Goal: Find specific page/section: Find specific page/section

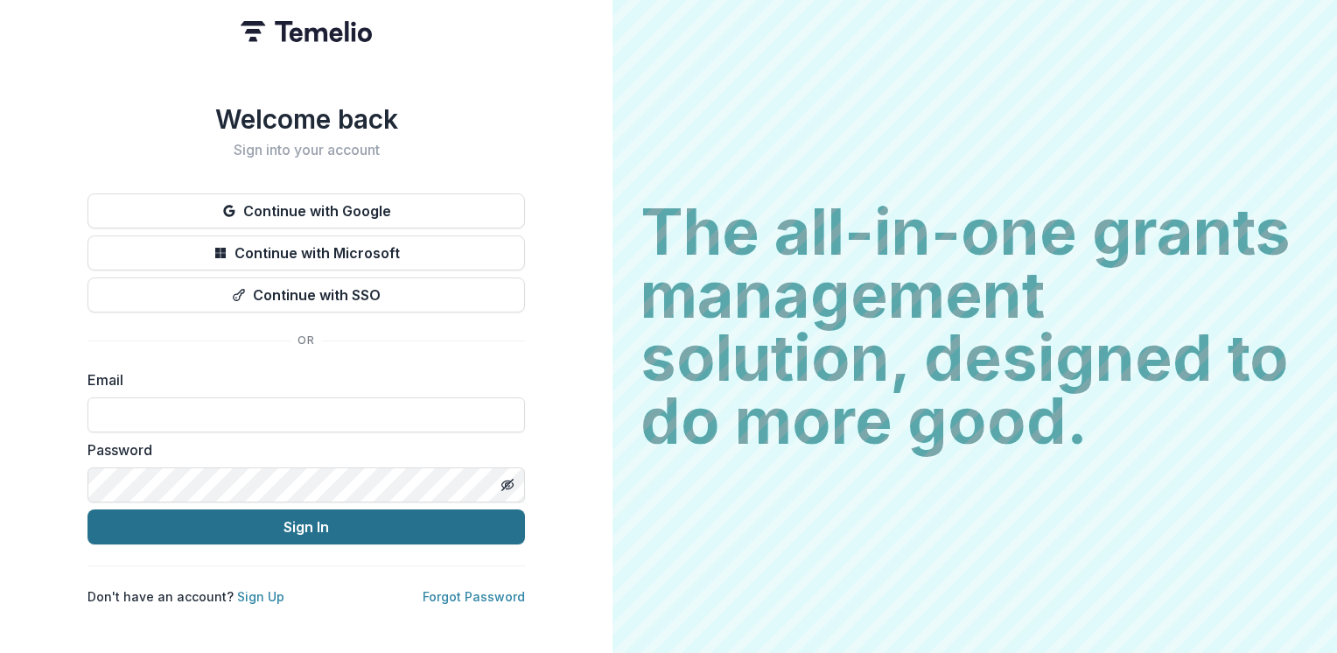
type input "**********"
click at [315, 521] on button "Sign In" at bounding box center [305, 526] width 437 height 35
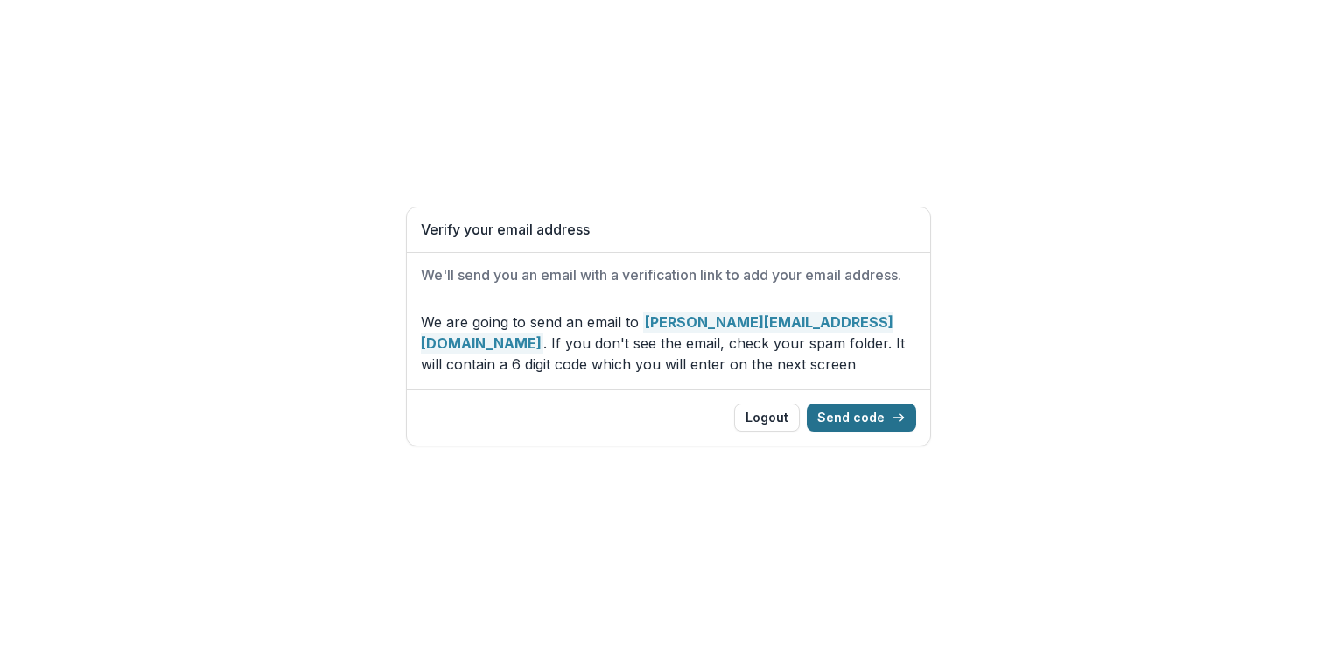
click at [847, 415] on button "Send code" at bounding box center [861, 417] width 109 height 28
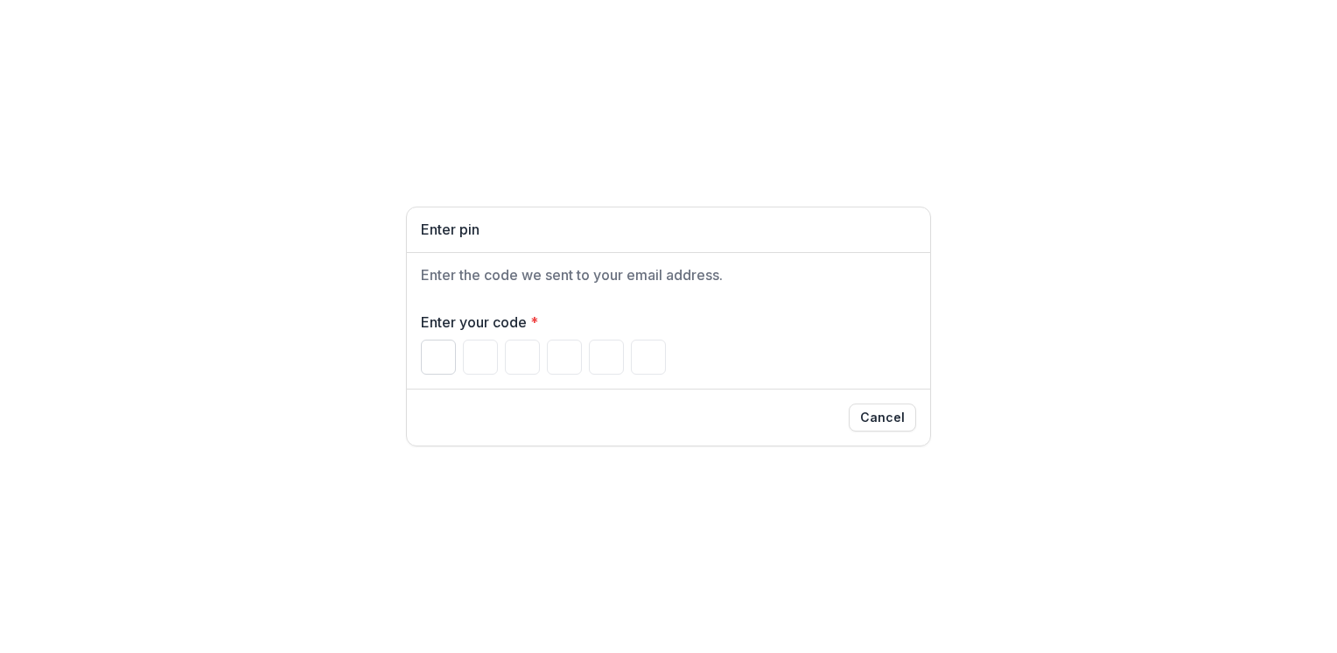
paste input "******"
type input "*"
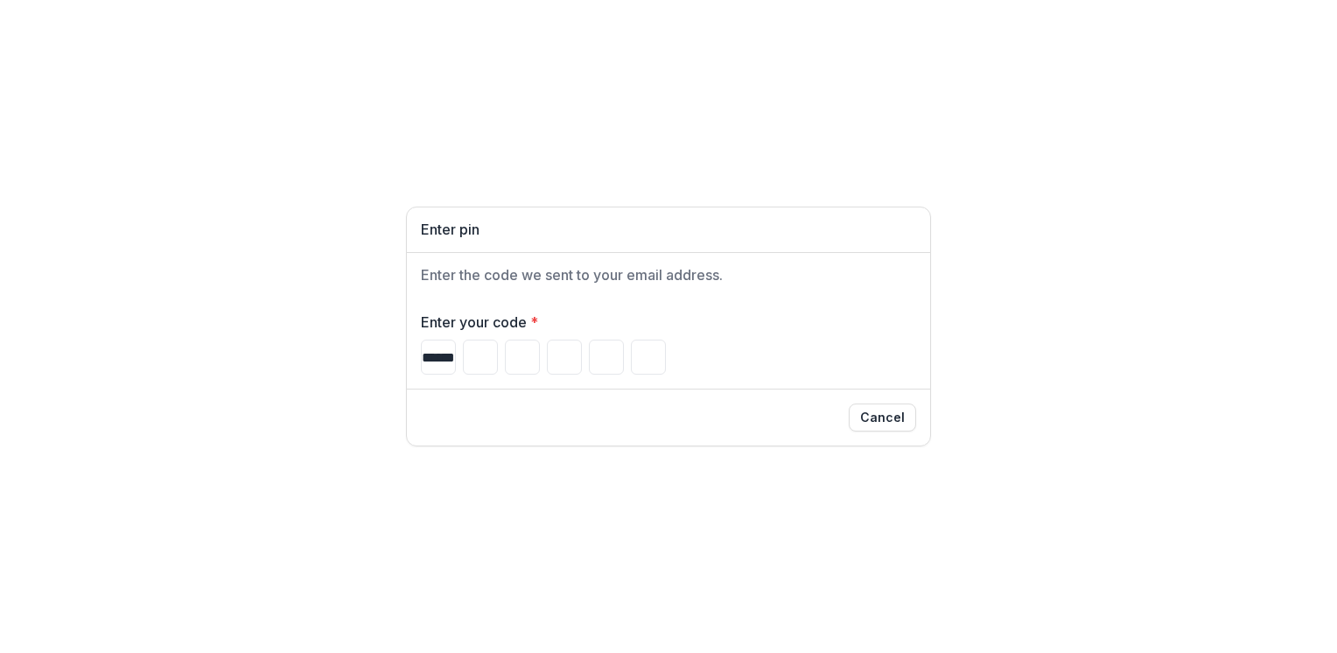
type input "*"
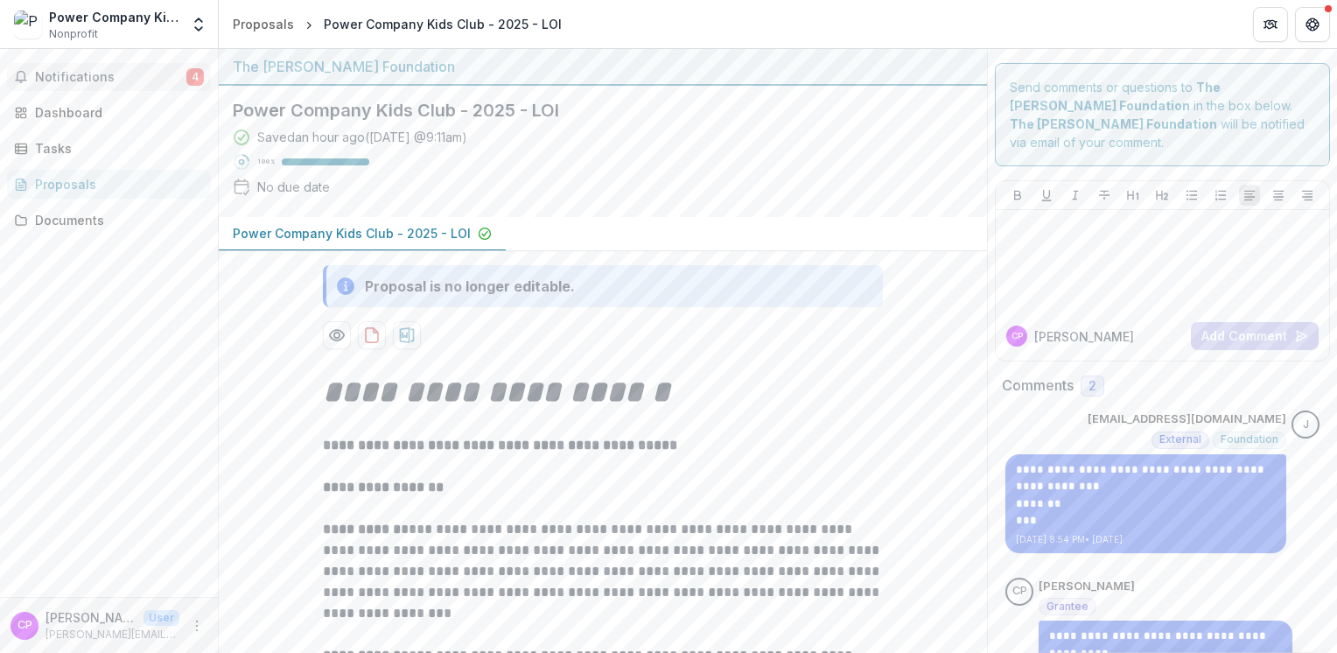
click at [123, 72] on span "Notifications" at bounding box center [110, 77] width 151 height 15
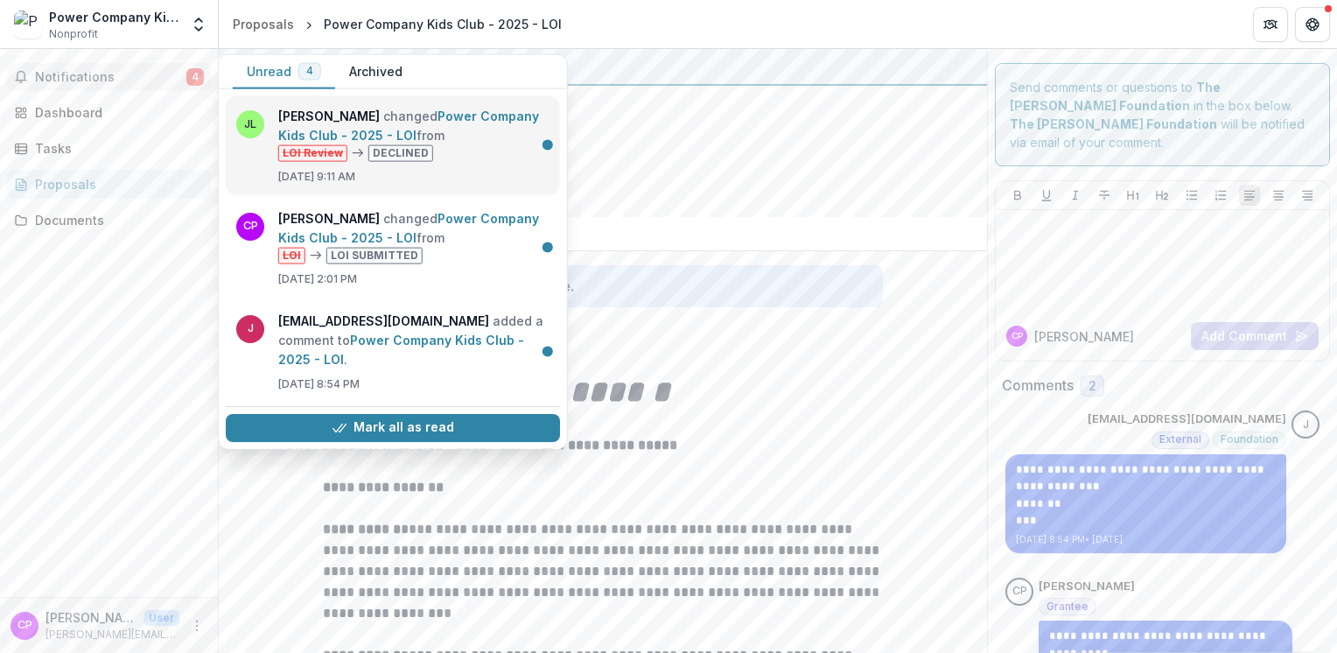
click at [337, 117] on link "Power Company Kids Club - 2025 - LOI" at bounding box center [408, 125] width 261 height 34
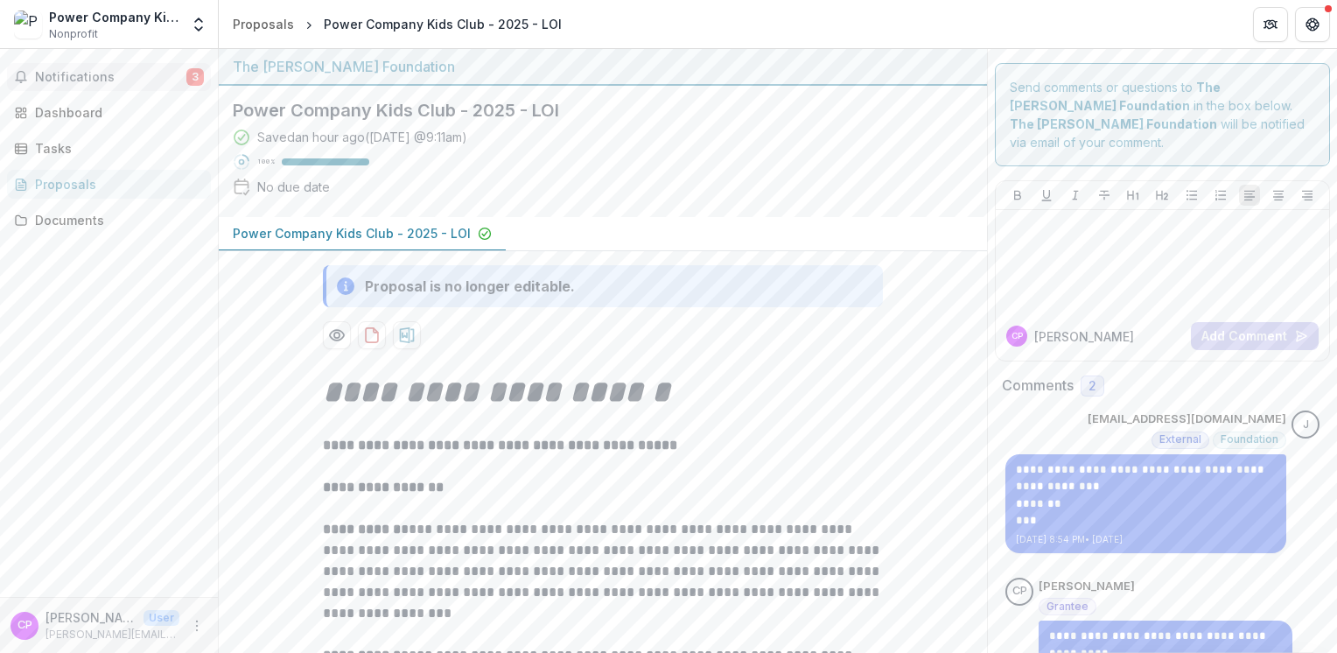
click at [189, 73] on span "3" at bounding box center [194, 76] width 17 height 17
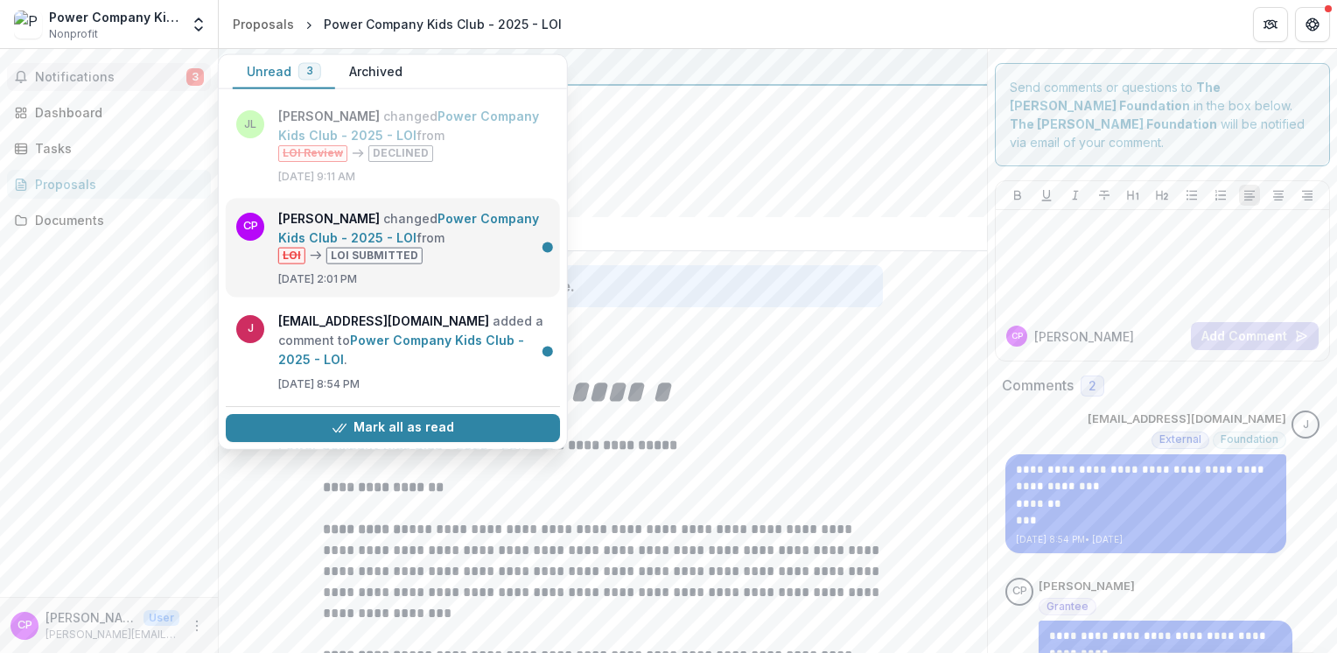
click at [353, 233] on link "Power Company Kids Club - 2025 - LOI" at bounding box center [408, 227] width 261 height 34
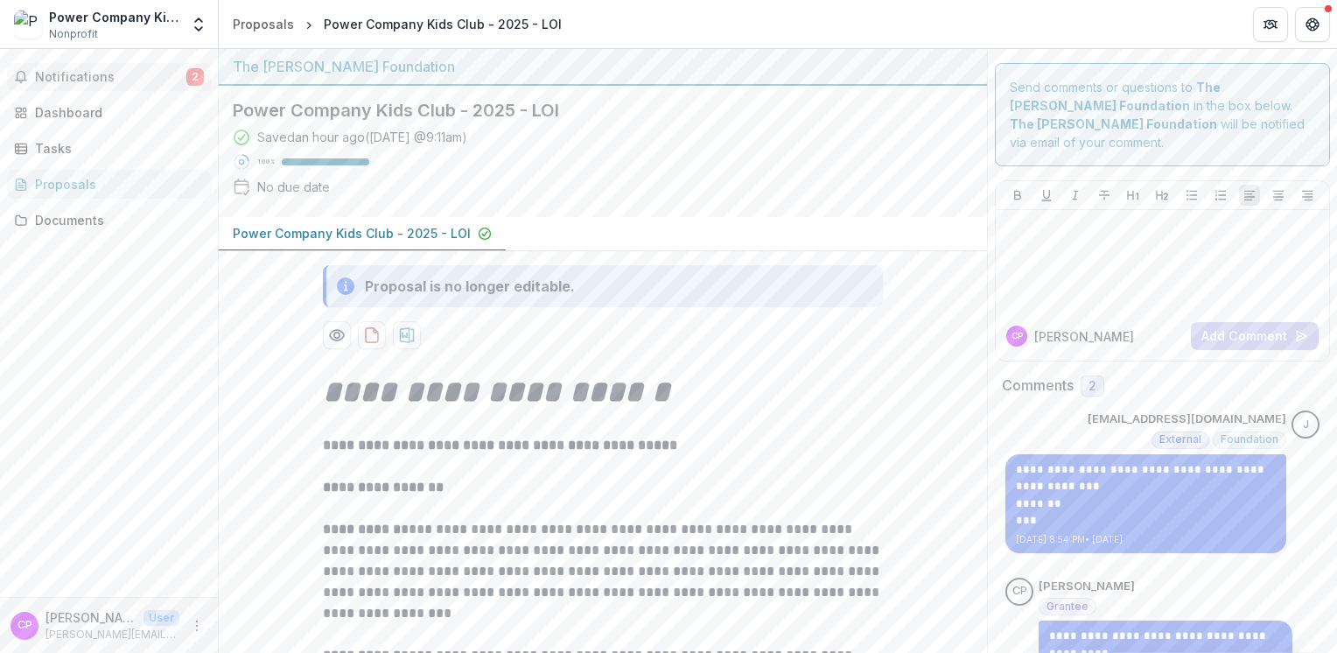
click at [156, 75] on span "Notifications" at bounding box center [110, 77] width 151 height 15
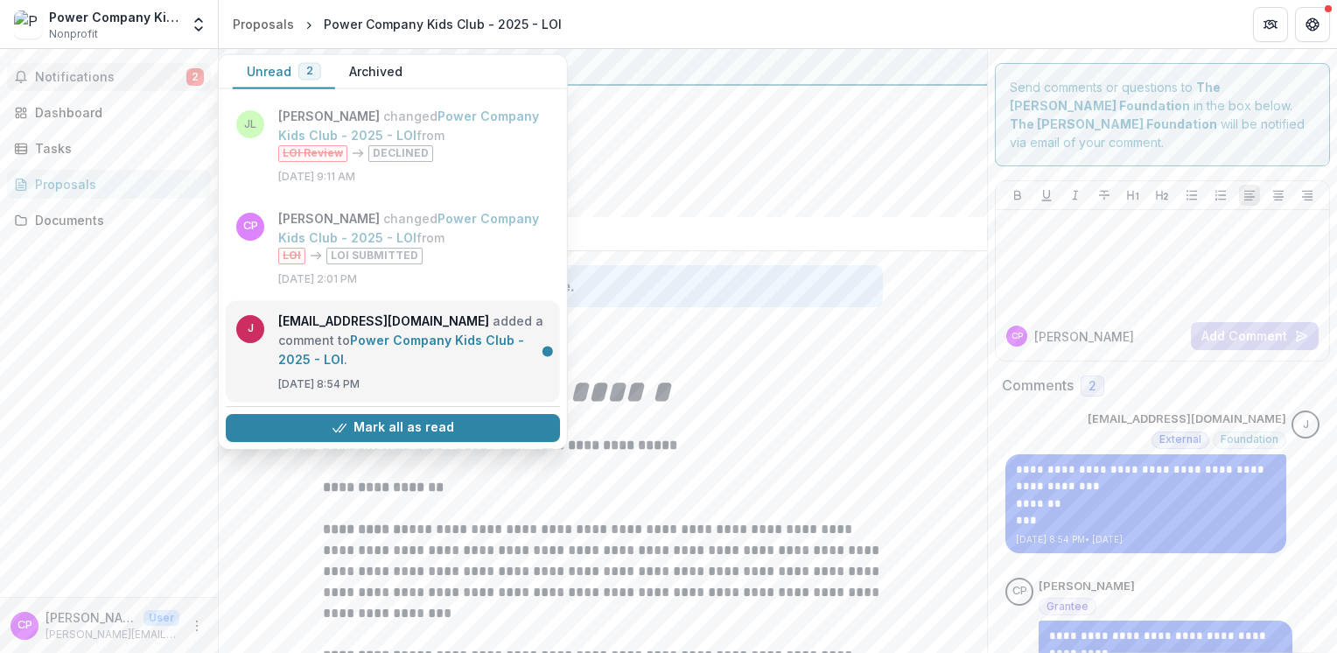
click at [344, 333] on link "Power Company Kids Club - 2025 - LOI" at bounding box center [401, 349] width 246 height 34
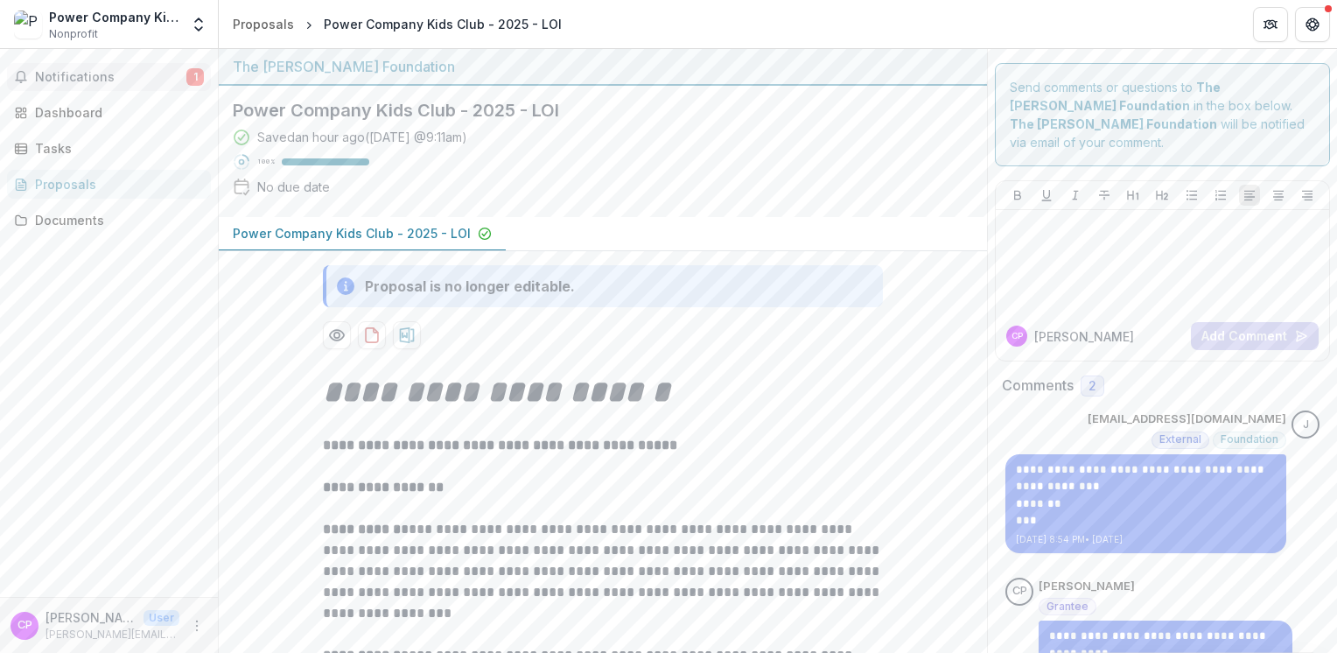
click at [130, 75] on span "Notifications" at bounding box center [110, 77] width 151 height 15
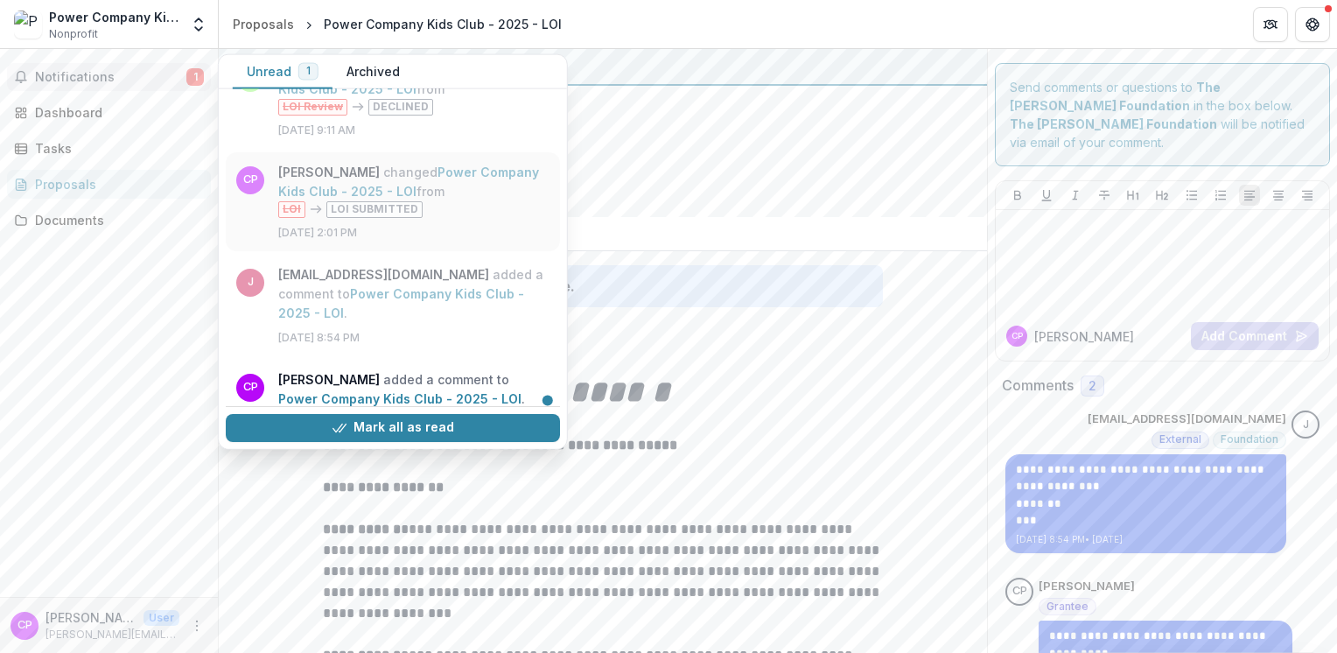
scroll to position [84, 0]
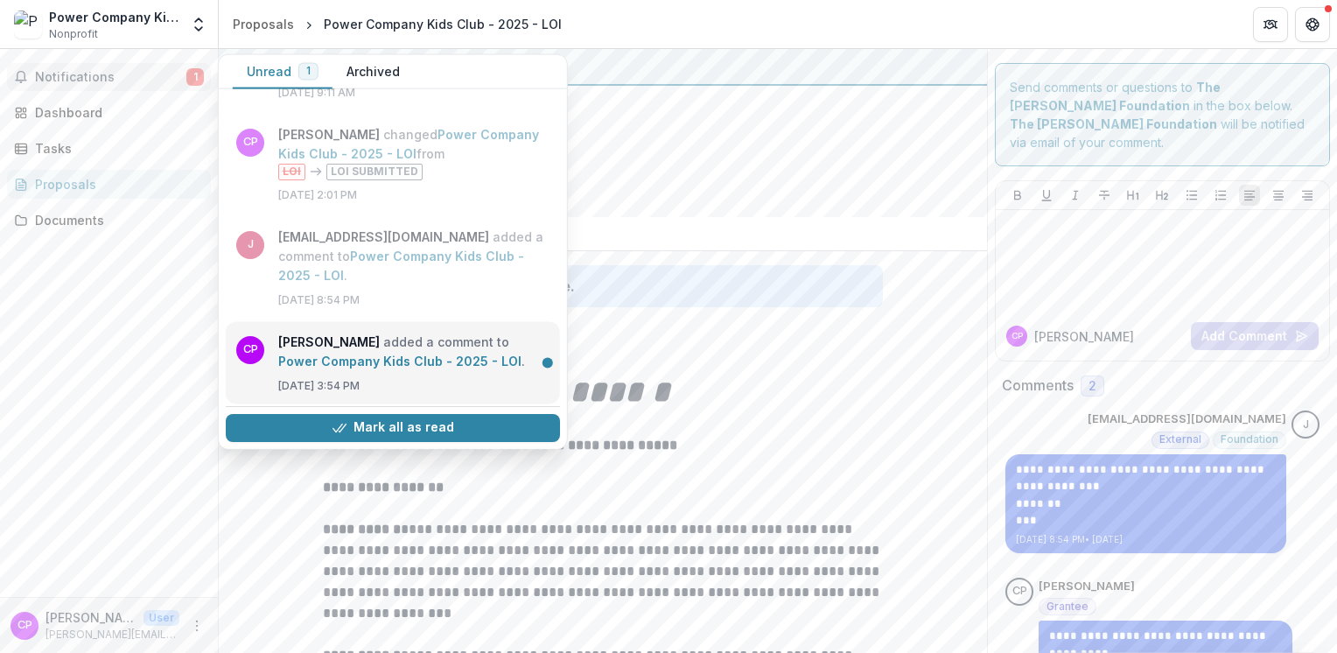
click at [322, 353] on link "Power Company Kids Club - 2025 - LOI" at bounding box center [399, 360] width 243 height 15
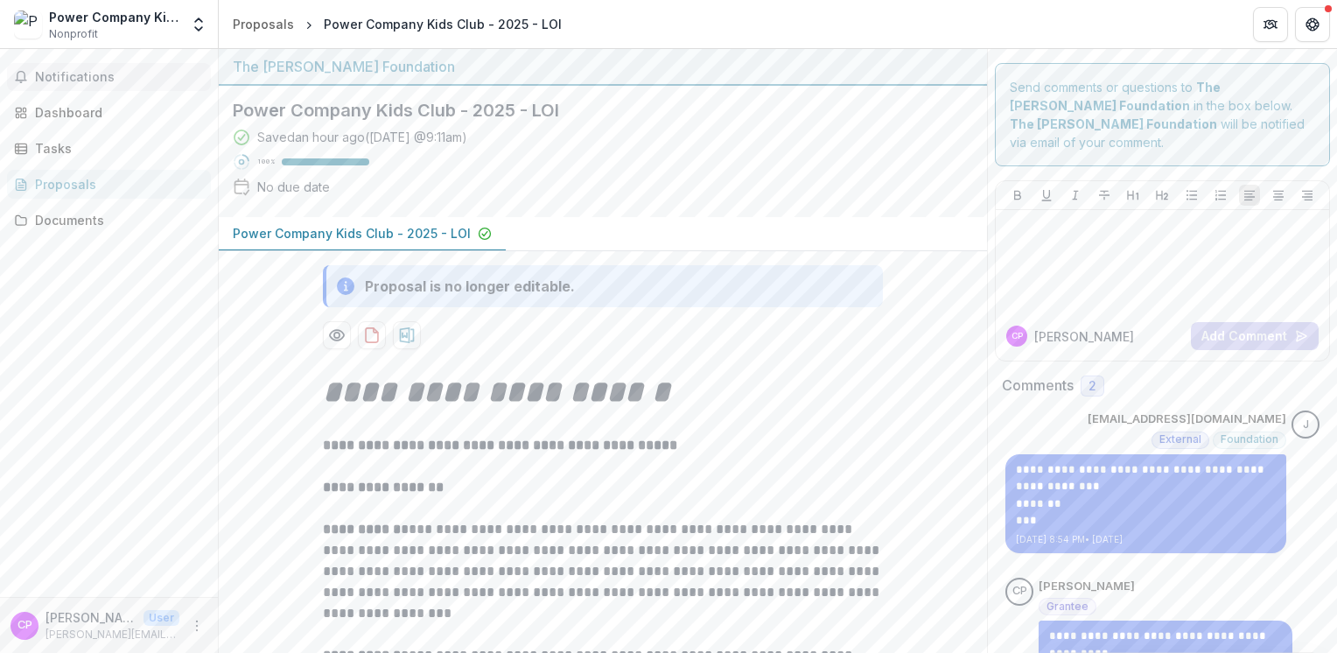
click at [119, 79] on span "Notifications" at bounding box center [119, 77] width 169 height 15
click at [122, 224] on div "Documents" at bounding box center [116, 220] width 162 height 18
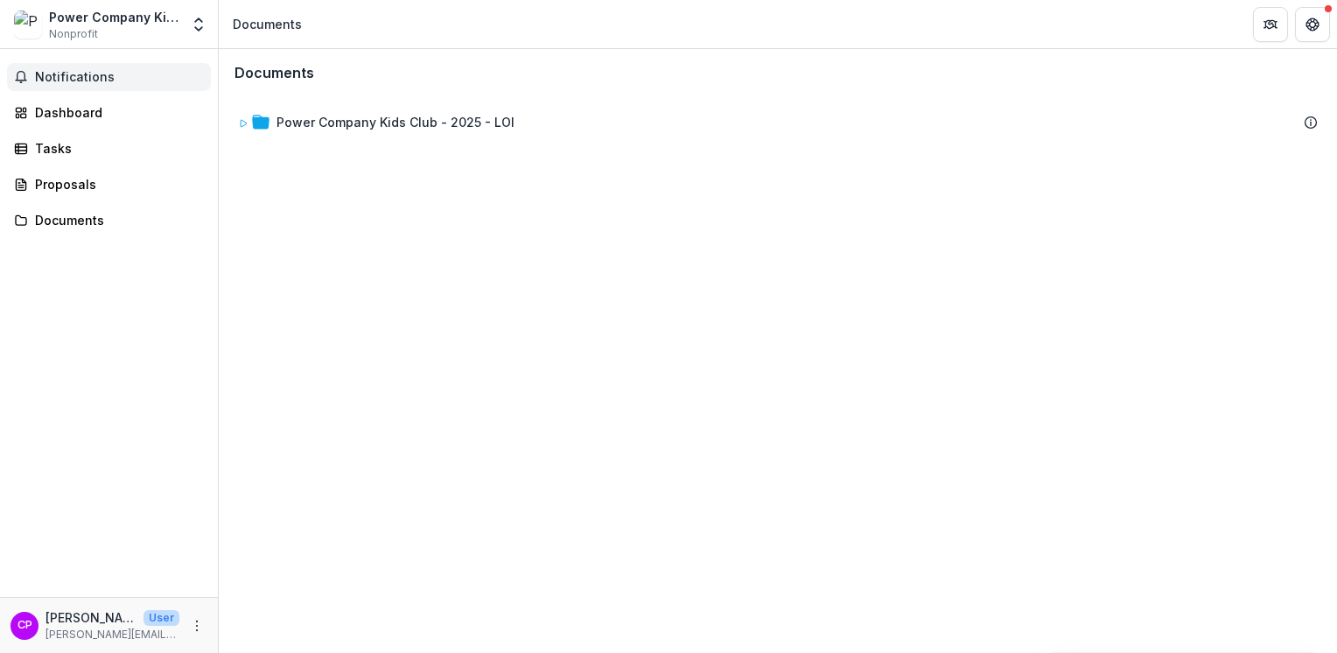
click at [144, 80] on span "Notifications" at bounding box center [119, 77] width 169 height 15
